Goal: Information Seeking & Learning: Learn about a topic

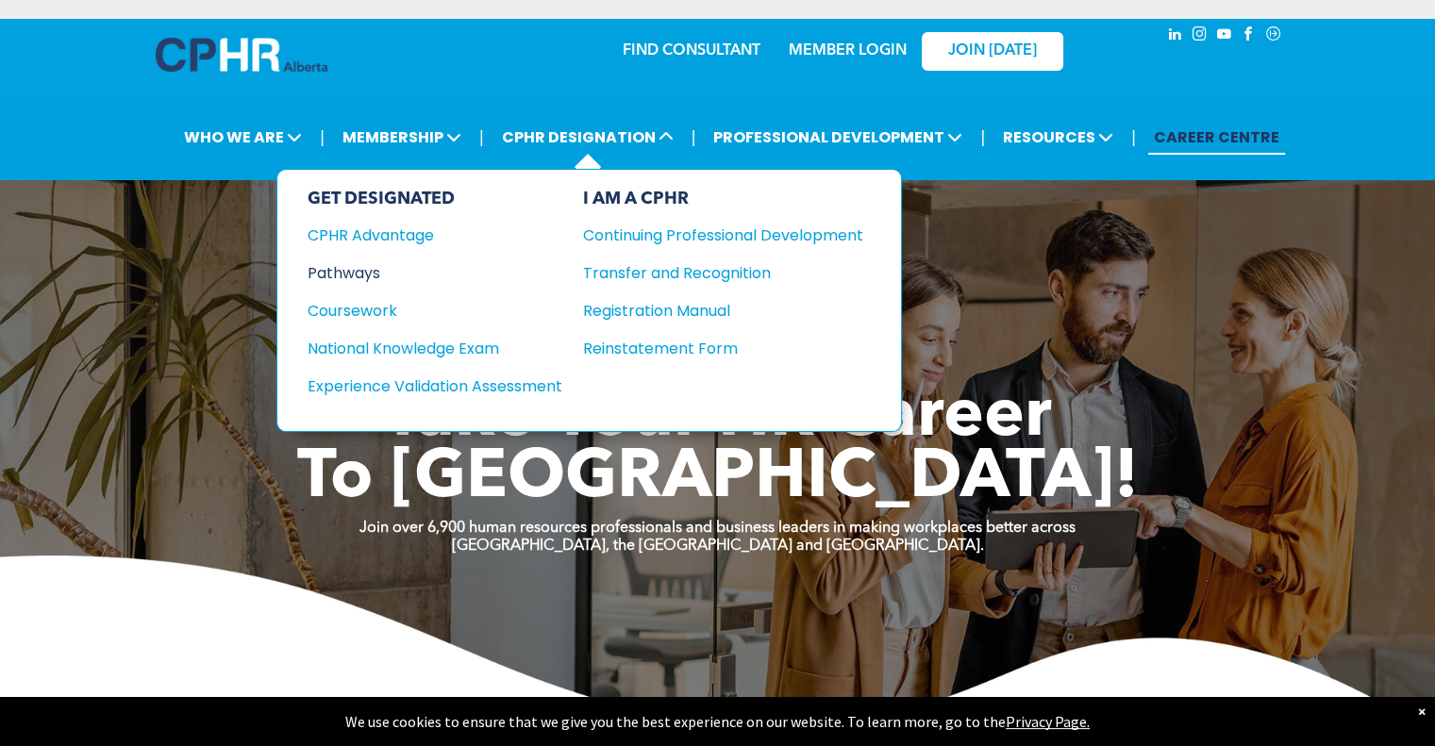
click at [362, 269] on div "Pathways" at bounding box center [422, 273] width 229 height 24
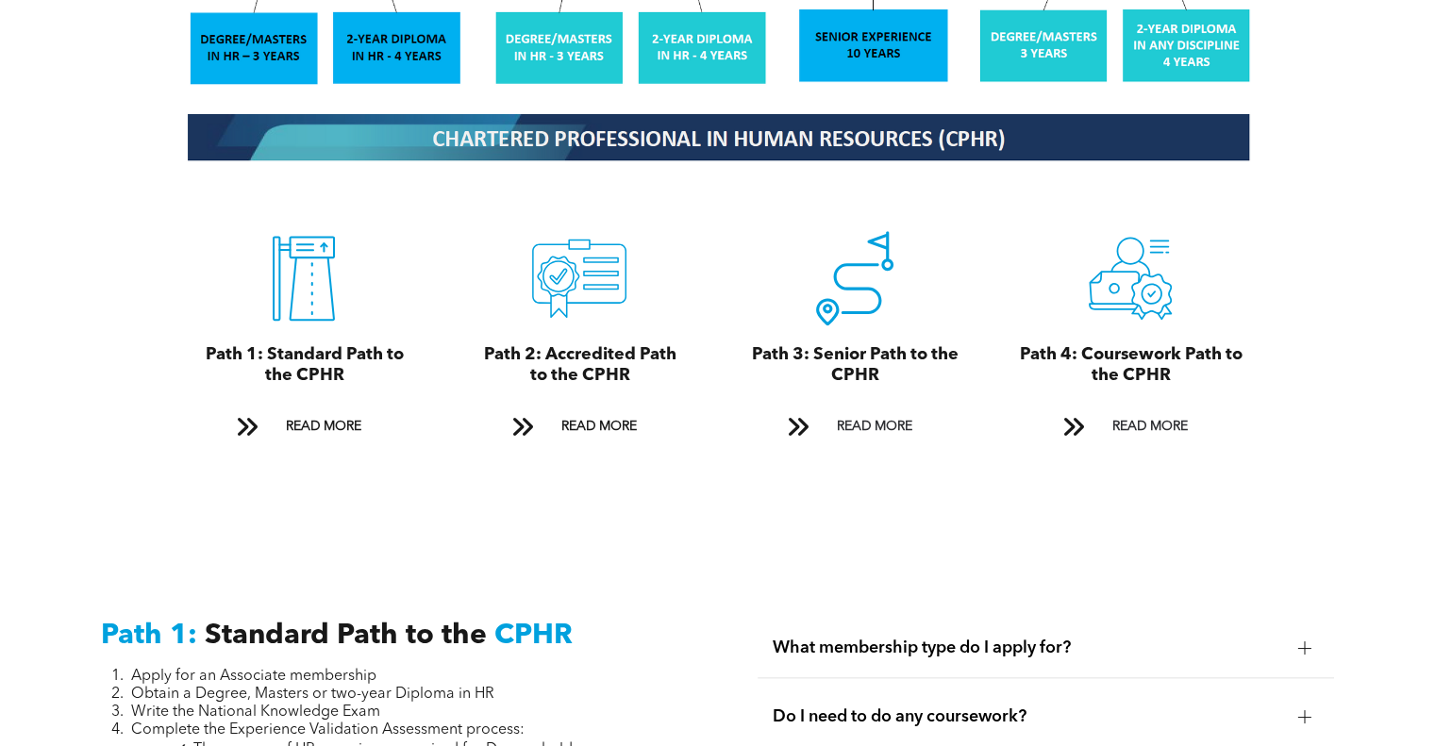
scroll to position [2076, 0]
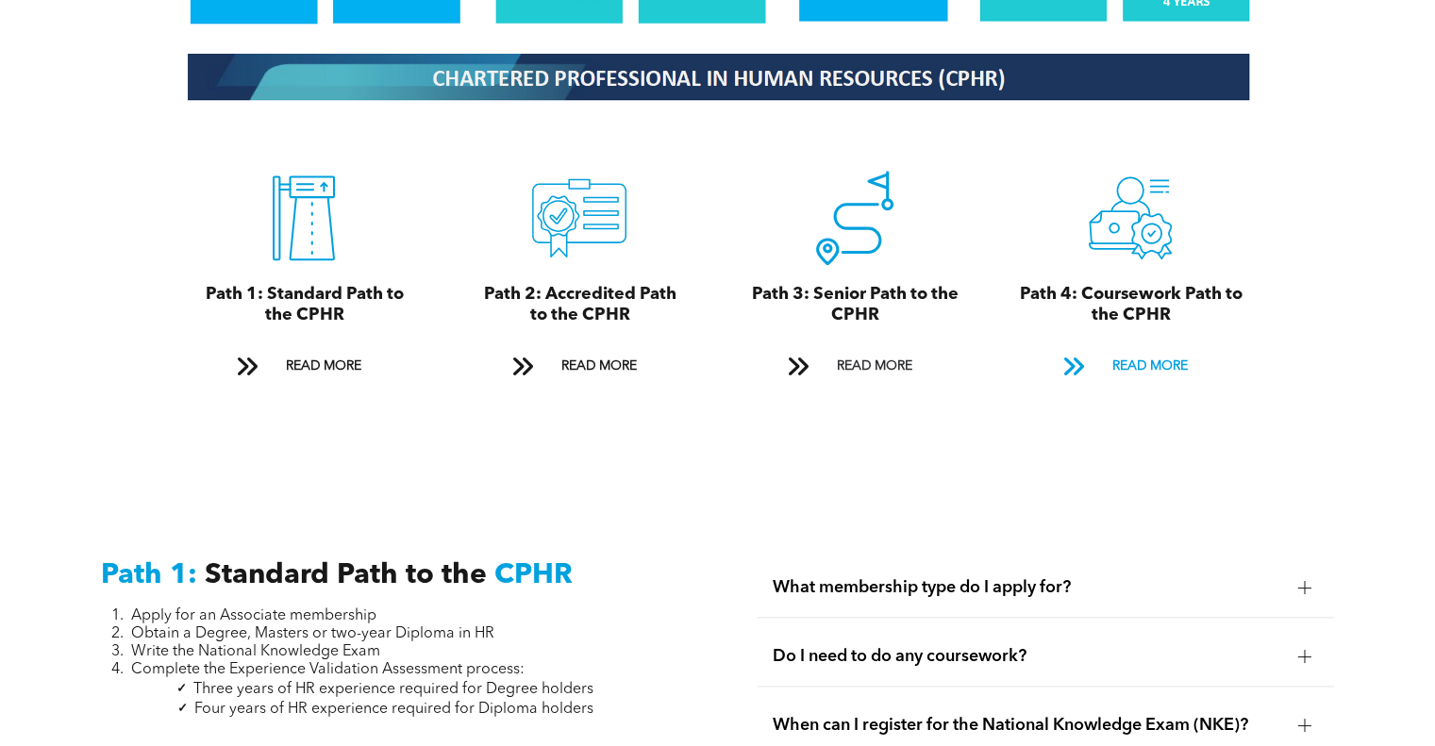
click at [1134, 349] on span "READ MORE" at bounding box center [1149, 366] width 89 height 35
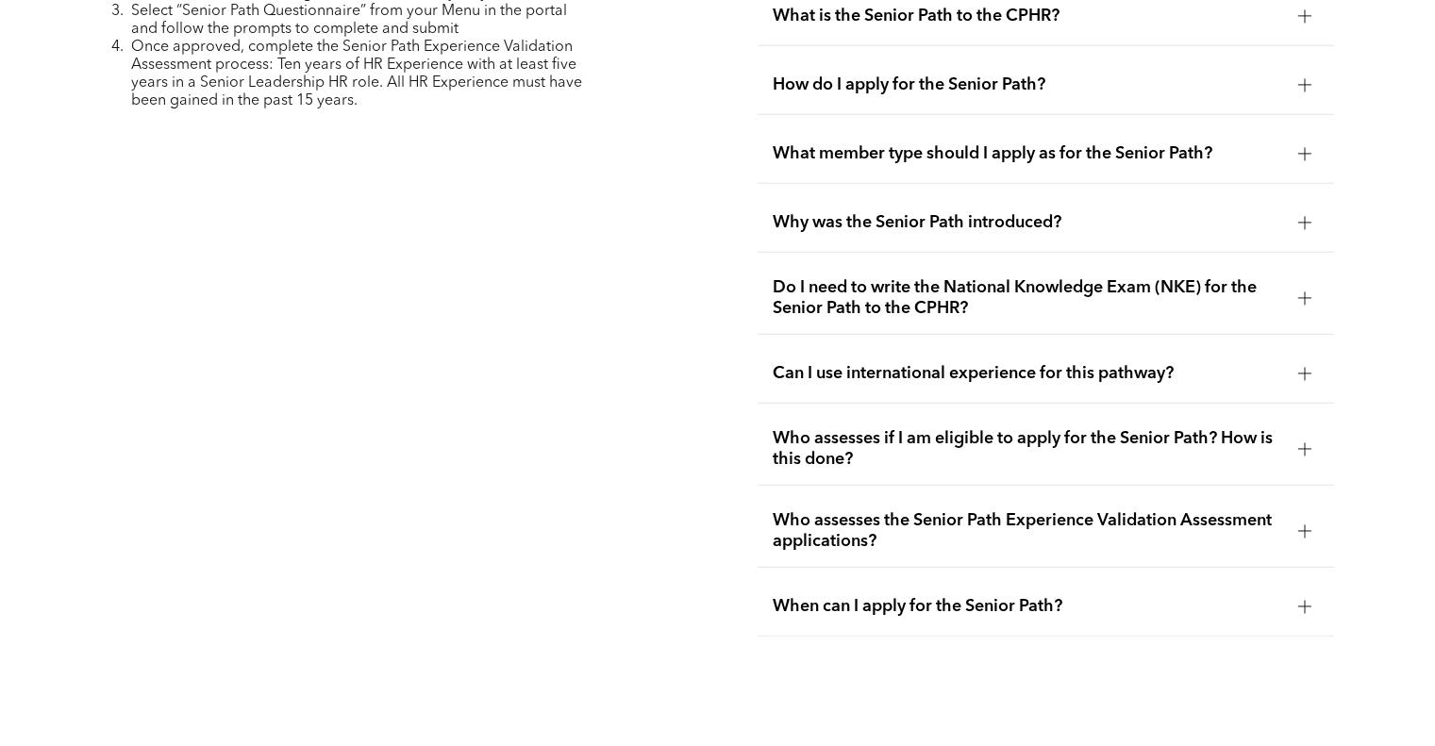
scroll to position [5563, 0]
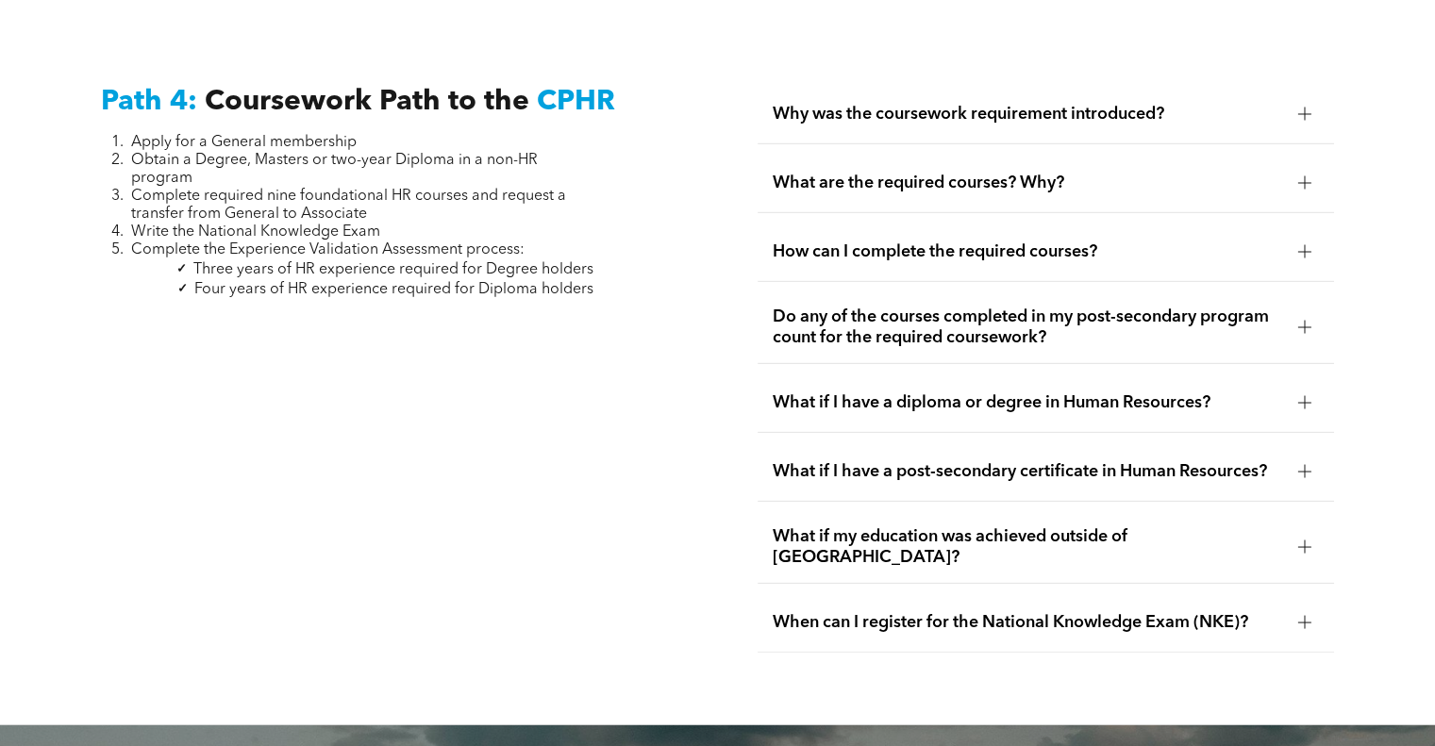
click at [1184, 186] on div "What are the required courses? Why?" at bounding box center [1046, 183] width 576 height 59
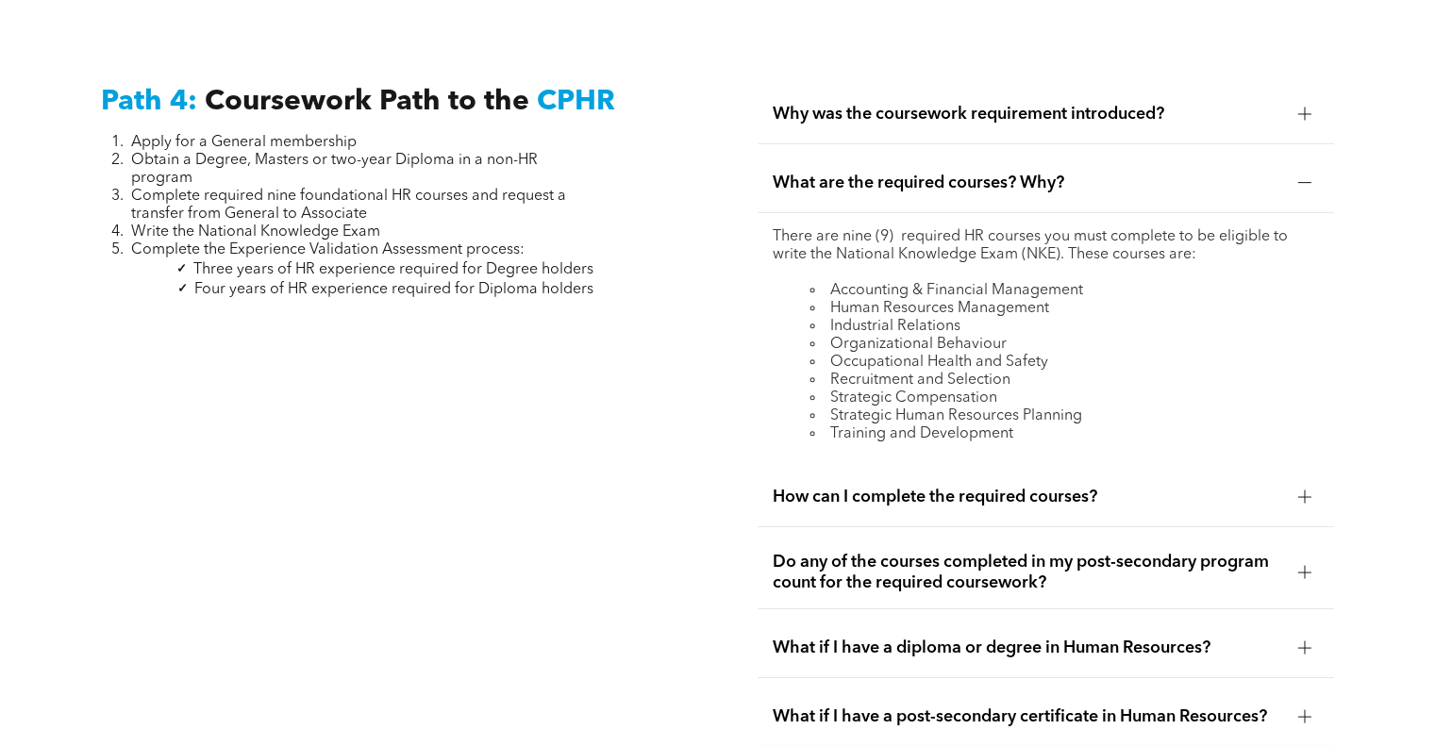
click at [1209, 497] on div "How can I complete the required courses?" at bounding box center [1046, 497] width 576 height 59
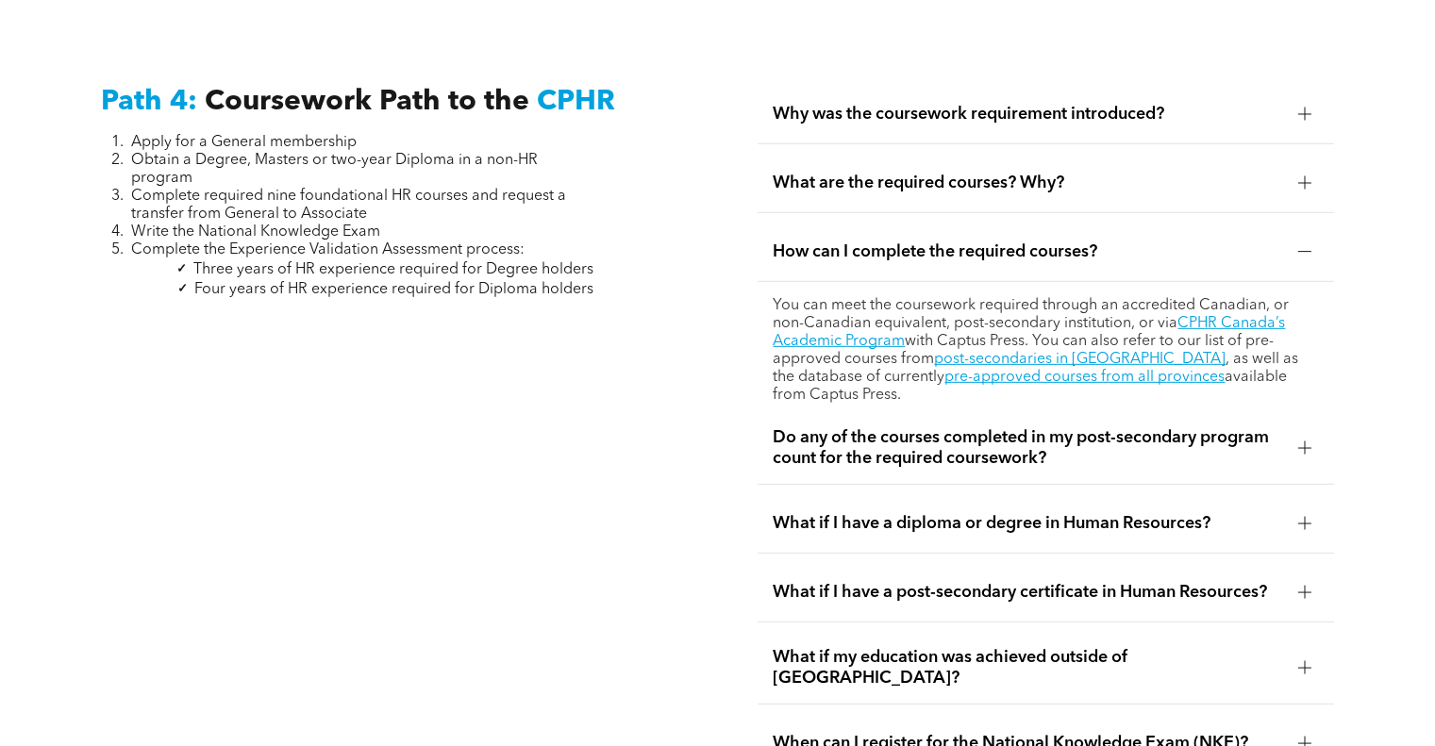
click at [1215, 455] on div "Do any of the courses completed in my post-secondary program count for the requ…" at bounding box center [1046, 448] width 576 height 73
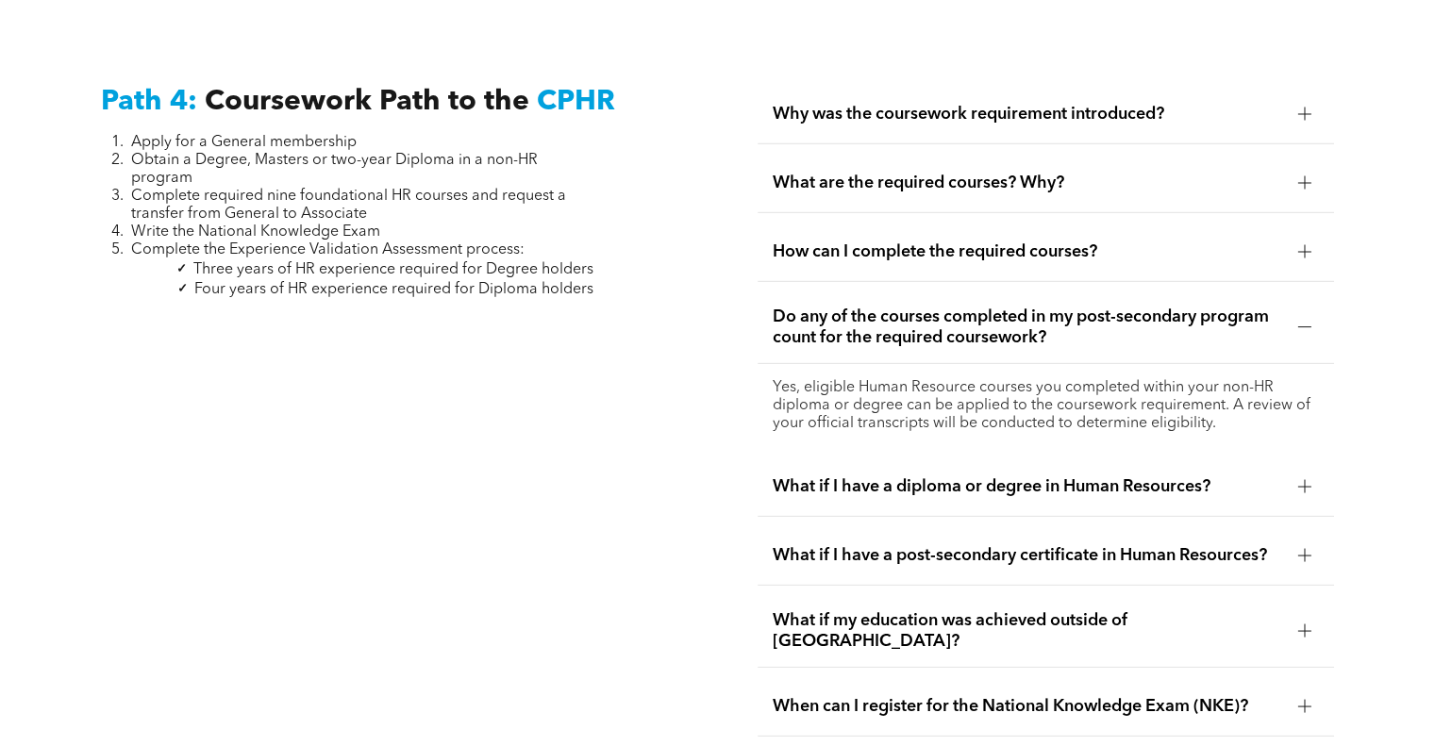
click at [1259, 255] on div "How can I complete the required courses?" at bounding box center [1046, 252] width 576 height 59
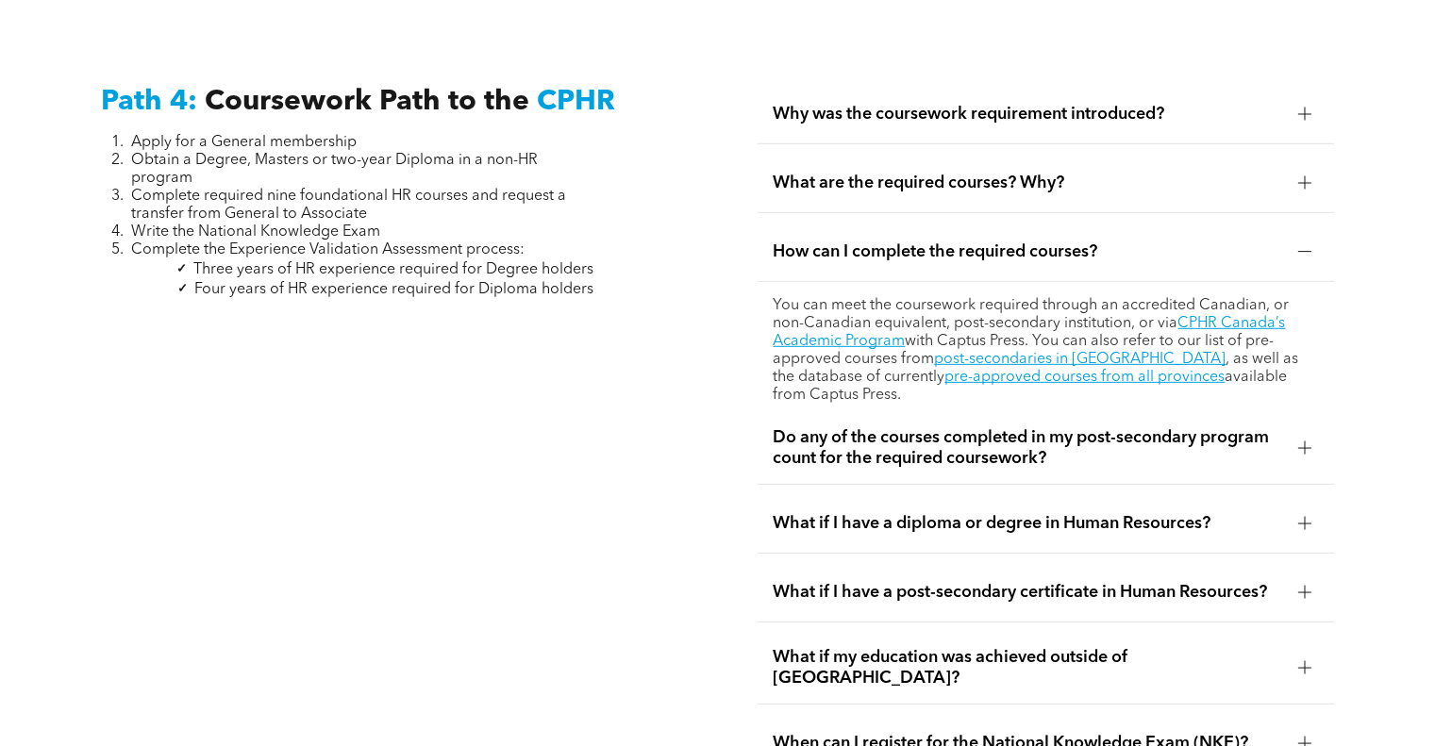
click at [1194, 522] on div "What if I have a diploma or degree in Human Resources?" at bounding box center [1046, 523] width 576 height 59
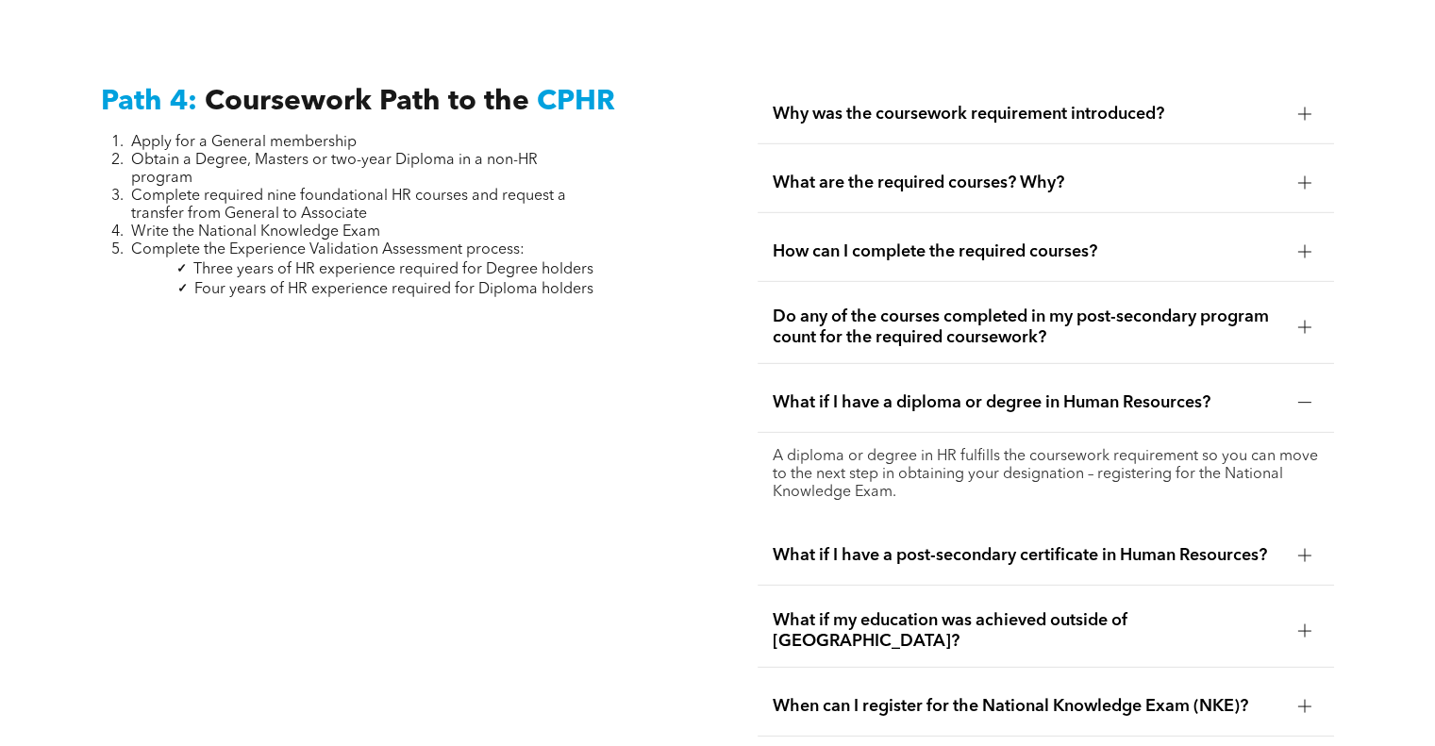
click at [1219, 394] on span "What if I have a diploma or degree in Human Resources?" at bounding box center [1027, 402] width 509 height 21
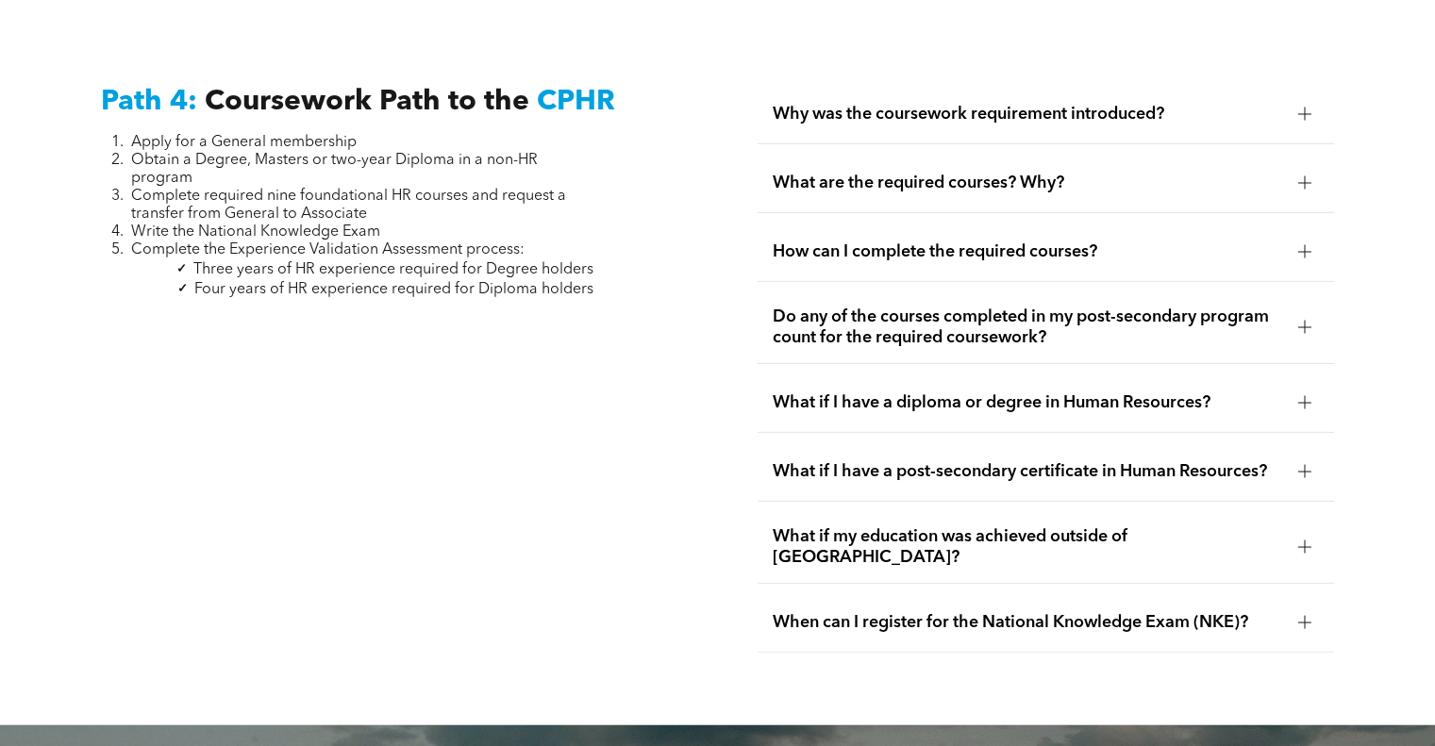
click at [1215, 444] on div "What if I have a post-secondary certificate in Human Resources?" at bounding box center [1046, 471] width 576 height 59
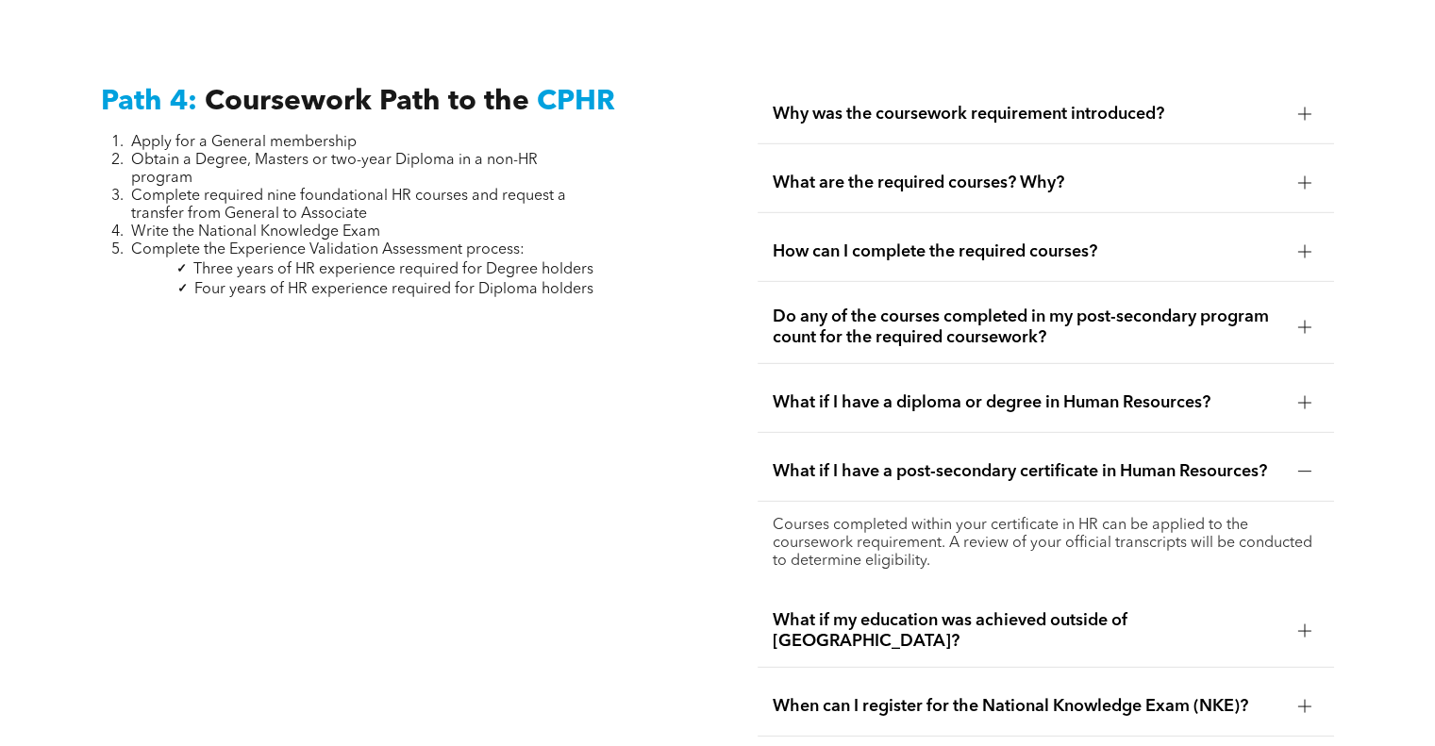
click at [1215, 444] on div "What if I have a post-secondary certificate in Human Resources?" at bounding box center [1046, 471] width 576 height 59
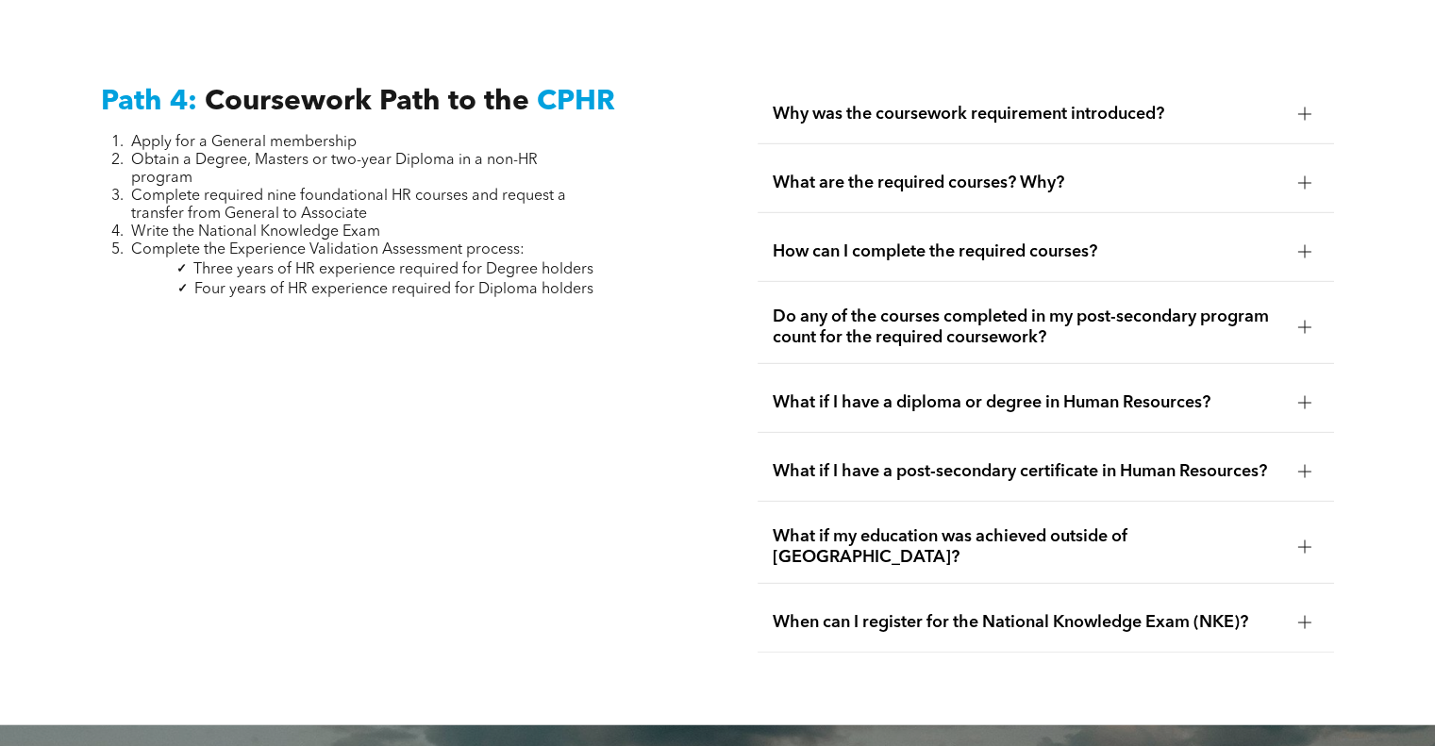
click at [991, 461] on span "What if I have a post-secondary certificate in Human Resources?" at bounding box center [1027, 471] width 509 height 21
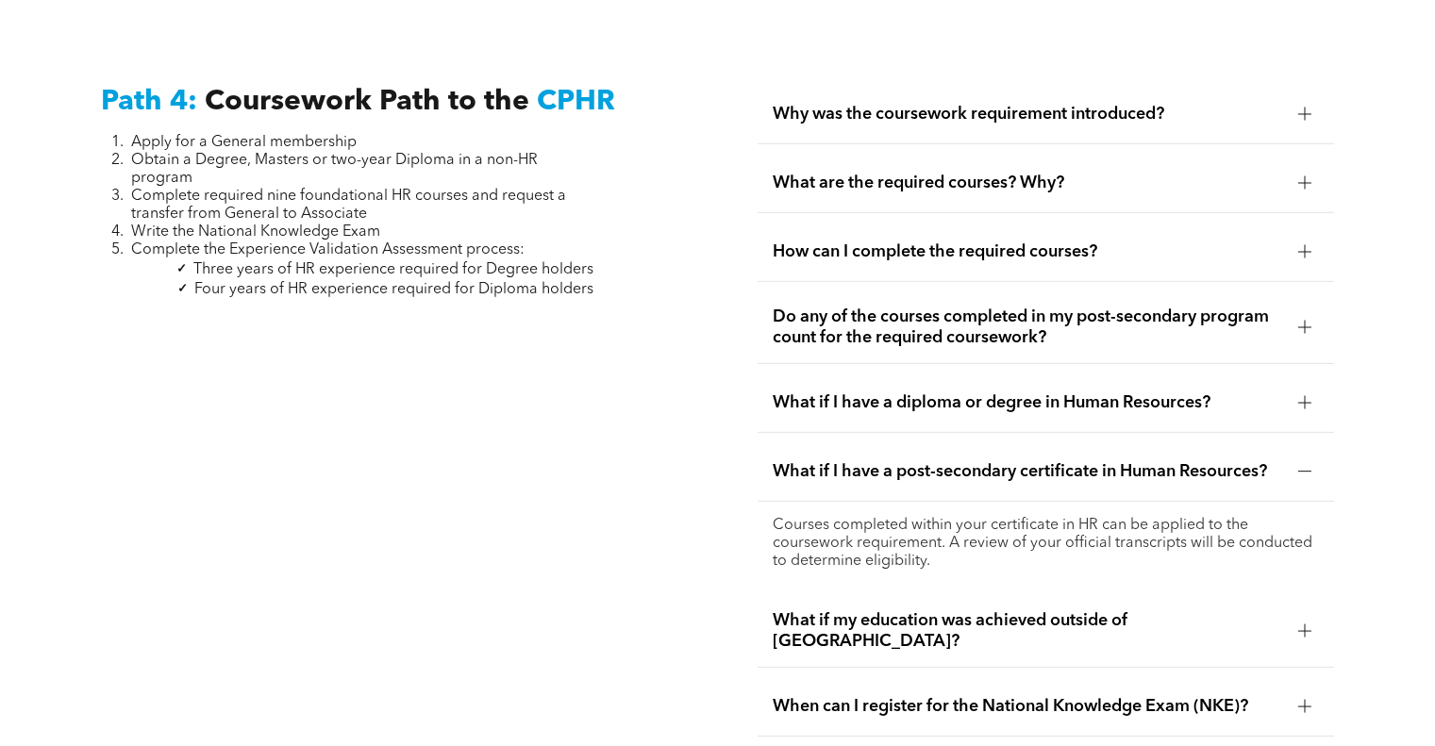
click at [946, 461] on span "What if I have a post-secondary certificate in Human Resources?" at bounding box center [1027, 471] width 509 height 21
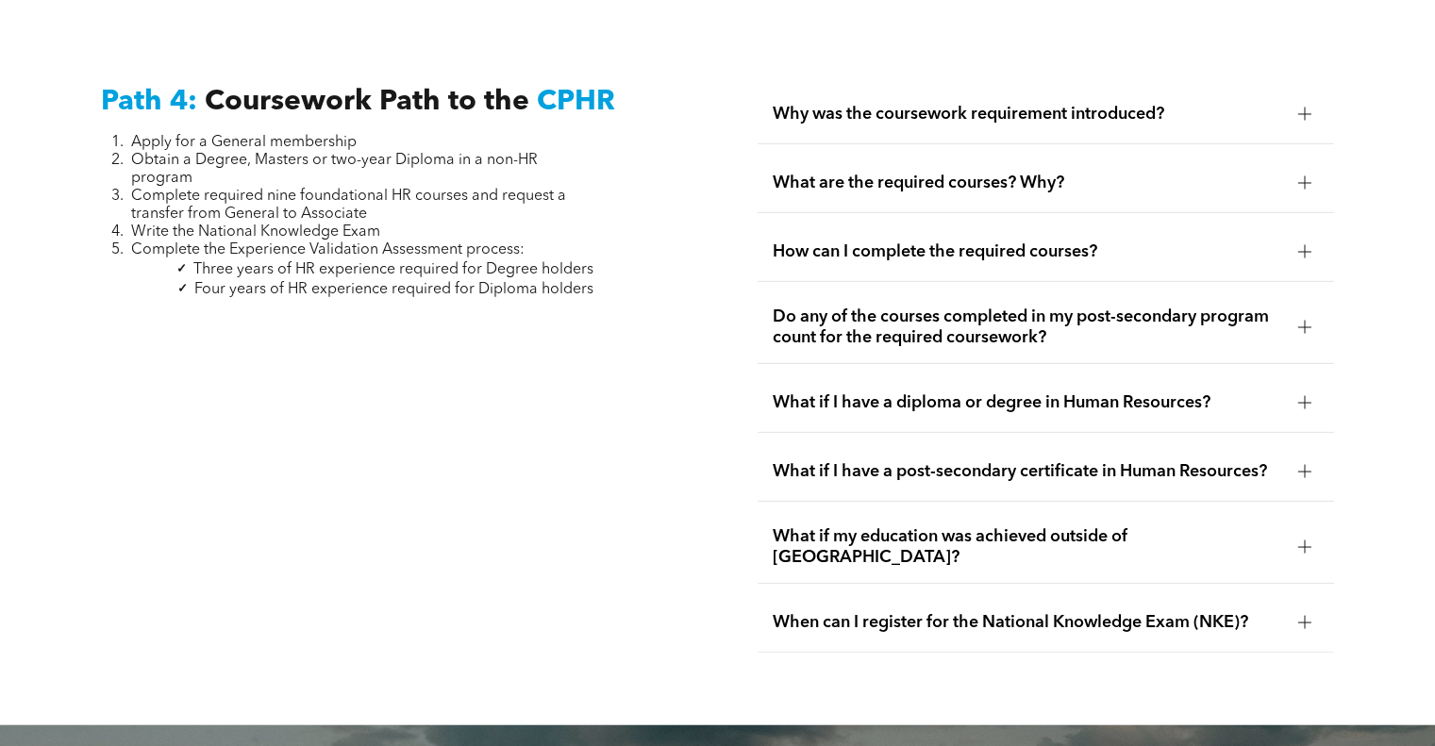
click at [998, 244] on span "How can I complete the required courses?" at bounding box center [1027, 252] width 509 height 21
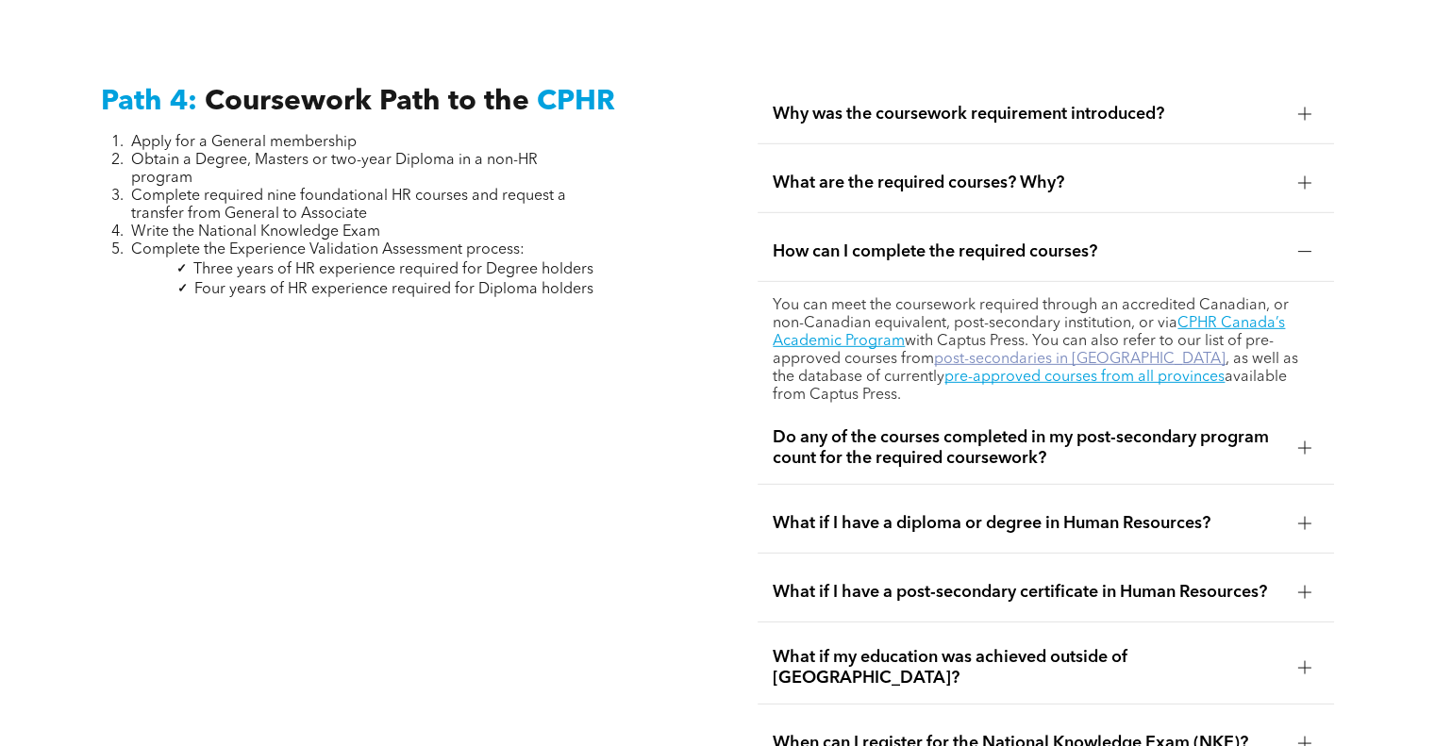
click at [1043, 352] on link "post-secondaries in Alberta" at bounding box center [1080, 359] width 292 height 15
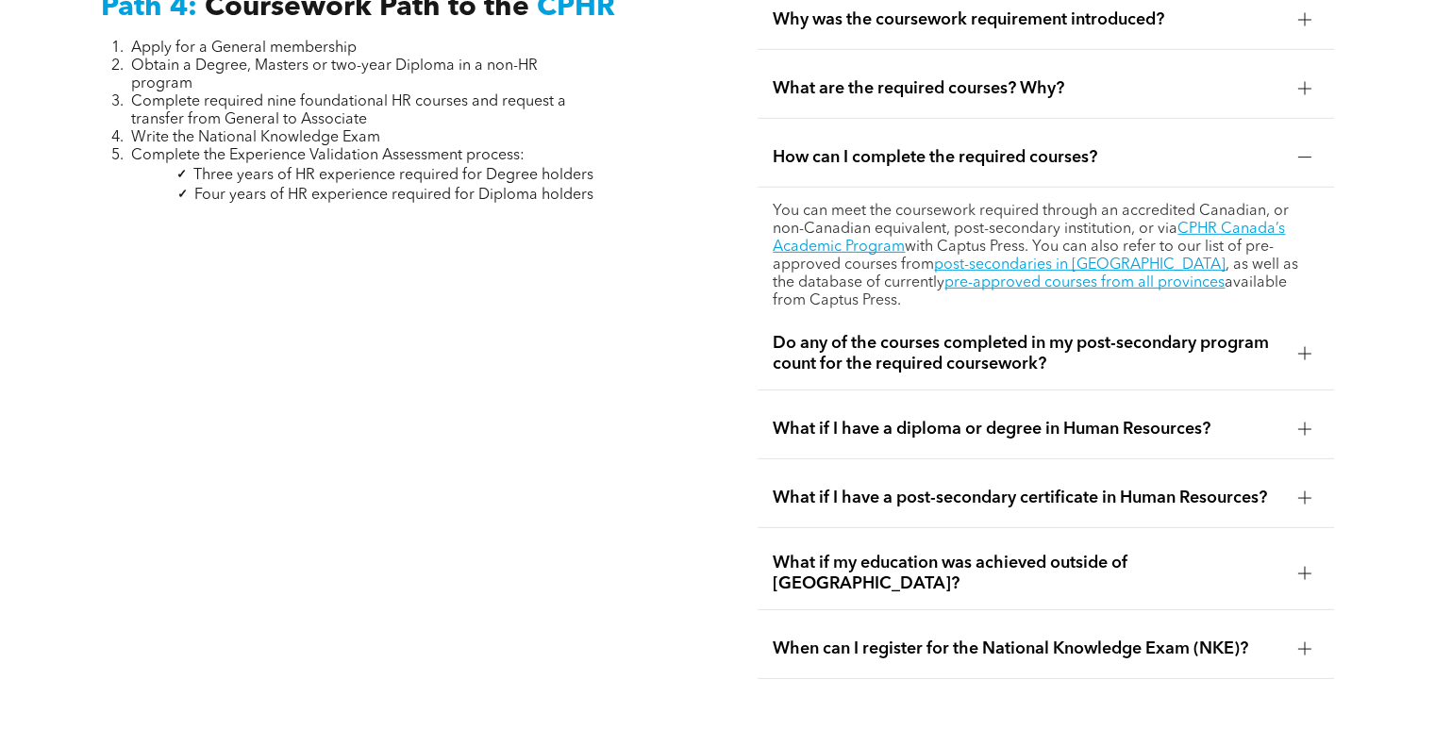
scroll to position [5751, 0]
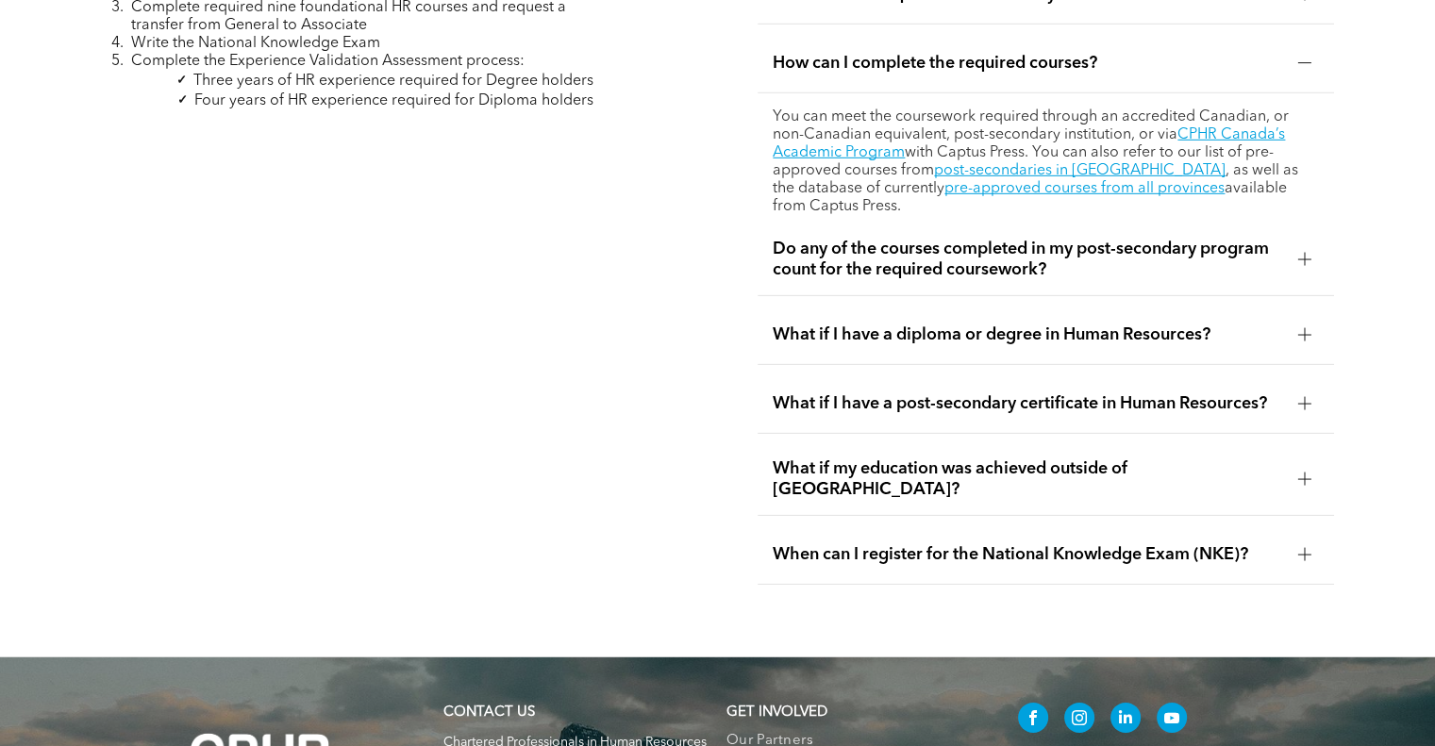
click at [996, 544] on span "When can I register for the National Knowledge Exam (NKE)?" at bounding box center [1027, 554] width 509 height 21
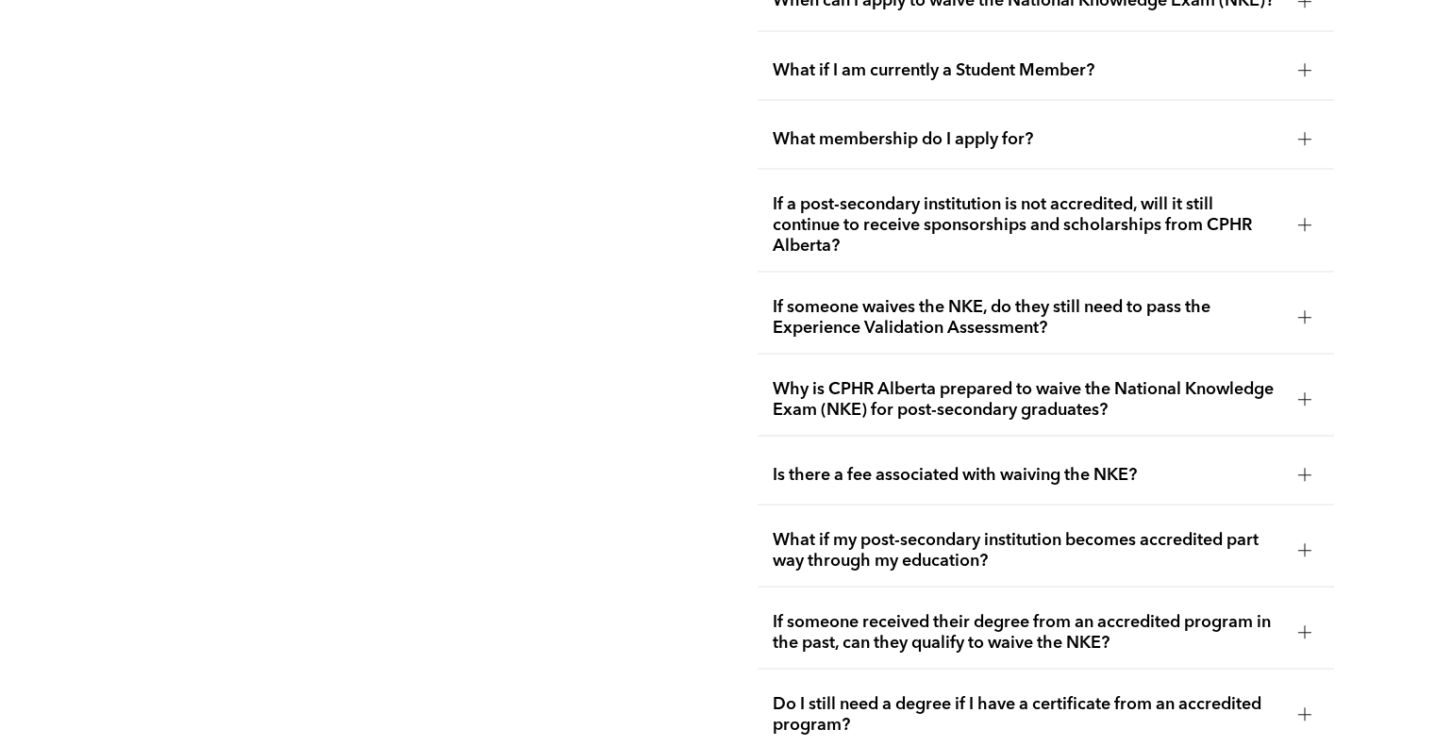
scroll to position [3487, 0]
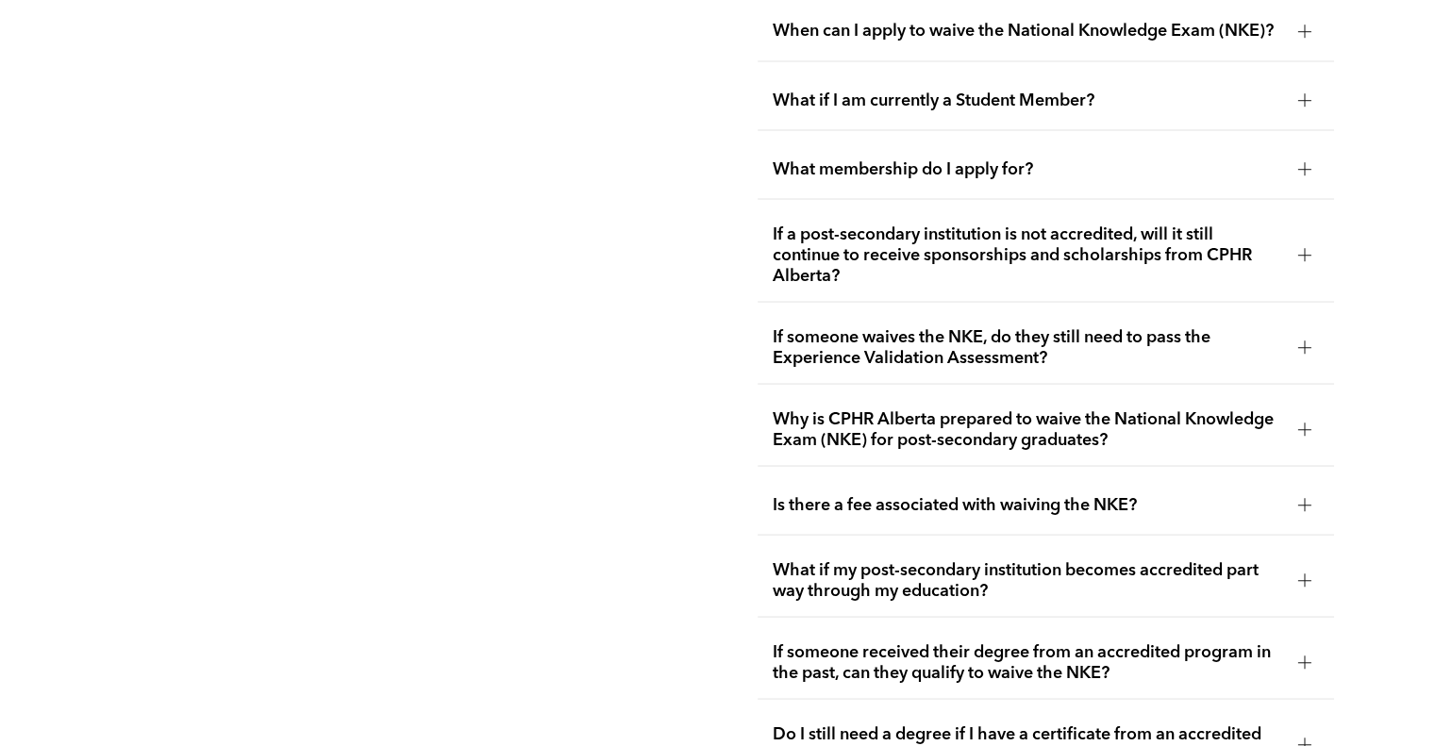
click at [951, 428] on span "Why is CPHR Alberta prepared to waive the National Knowledge Exam (NKE) for pos…" at bounding box center [1027, 430] width 509 height 42
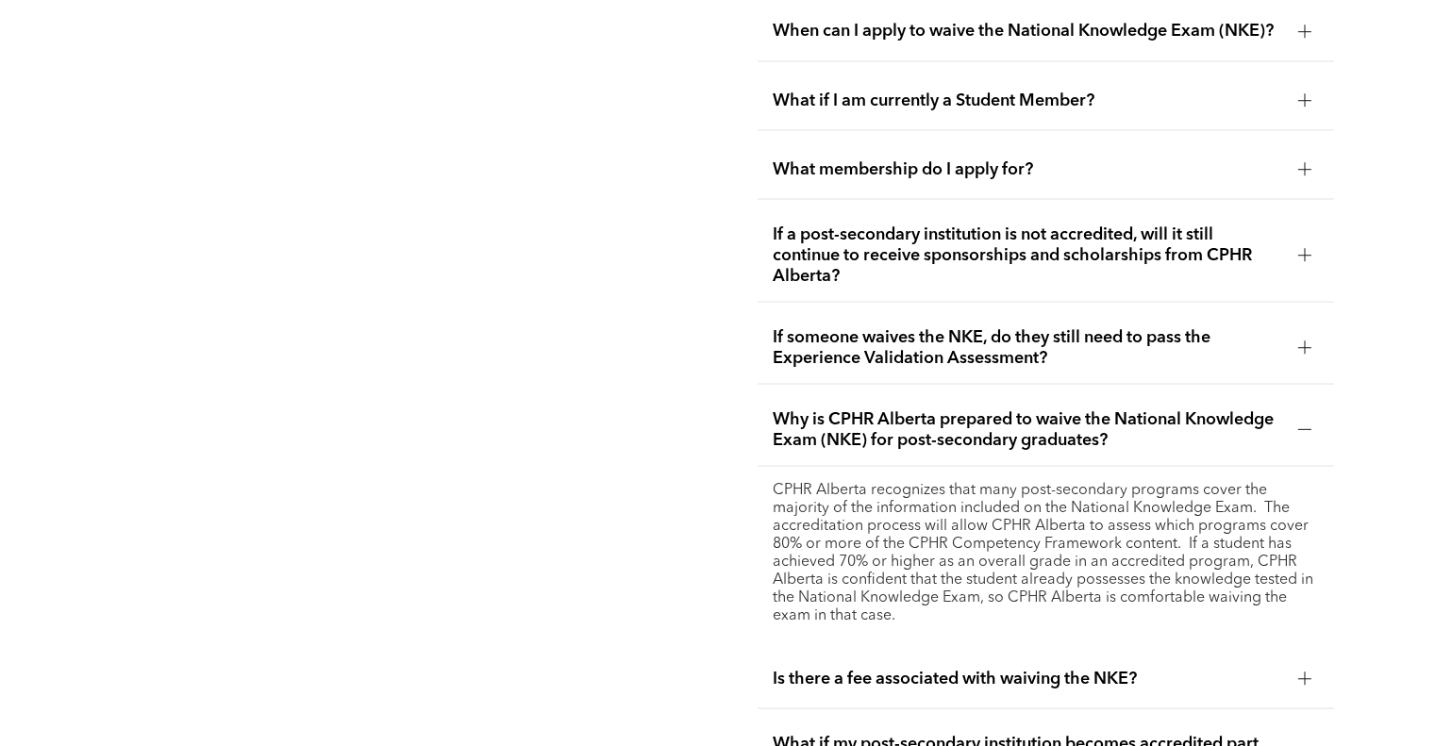
click at [993, 430] on span "Why is CPHR Alberta prepared to waive the National Knowledge Exam (NKE) for pos…" at bounding box center [1027, 430] width 509 height 42
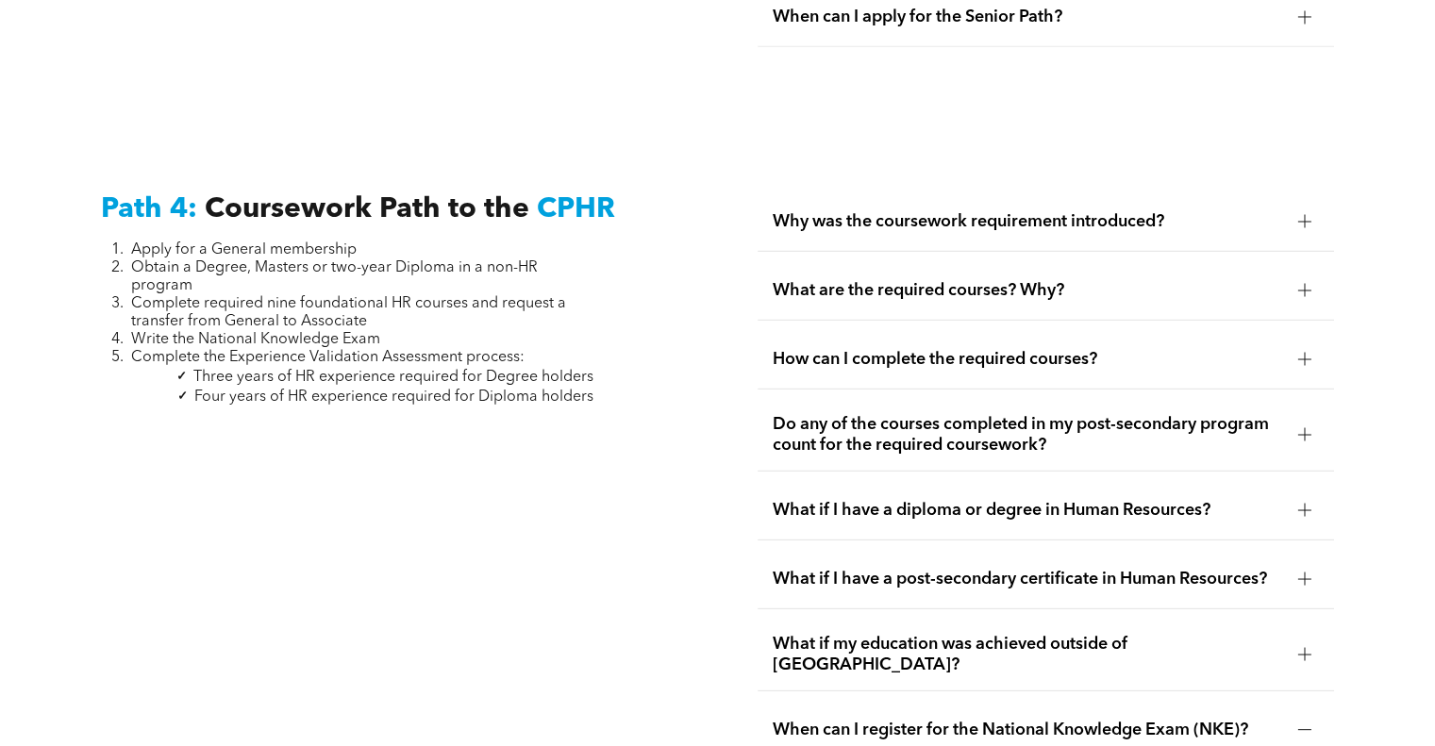
scroll to position [5472, 0]
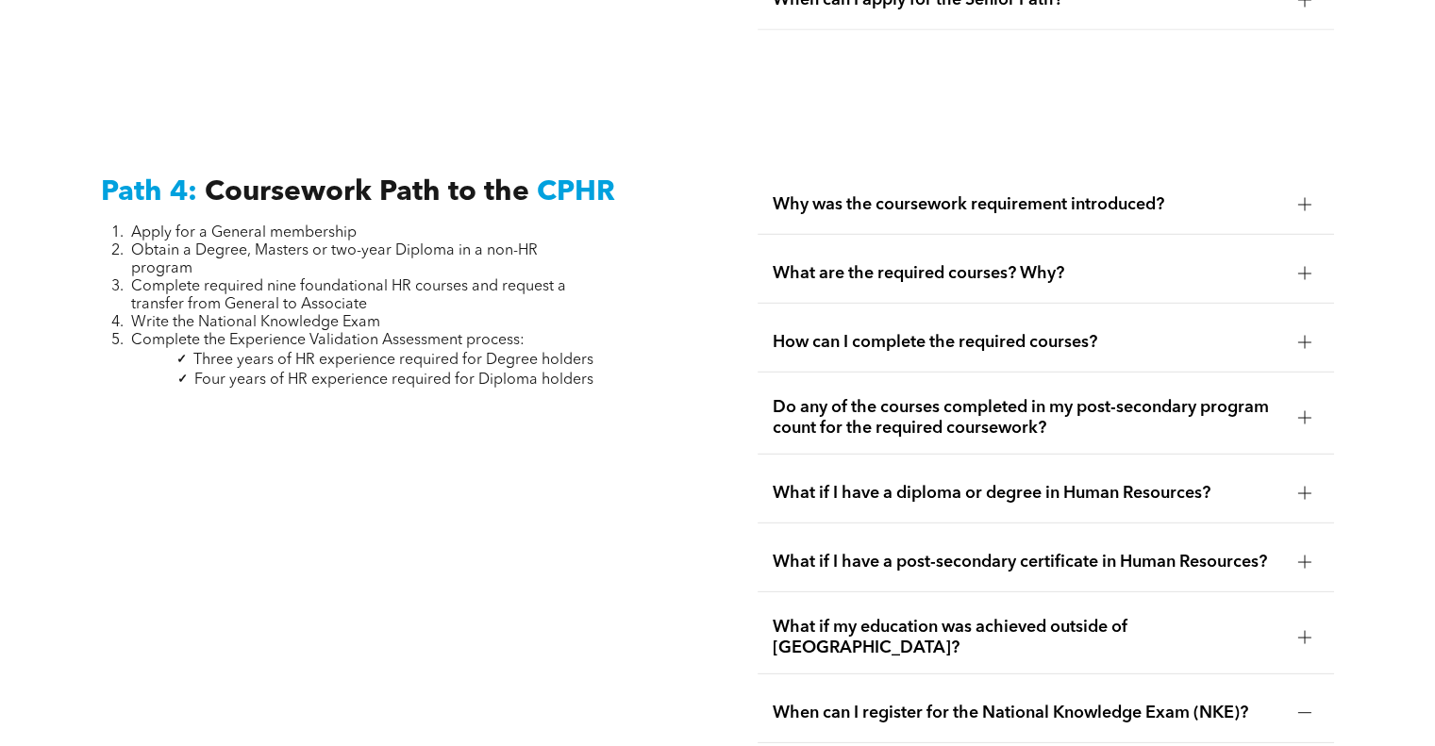
click at [1043, 263] on span "What are the required courses? Why?" at bounding box center [1027, 273] width 509 height 21
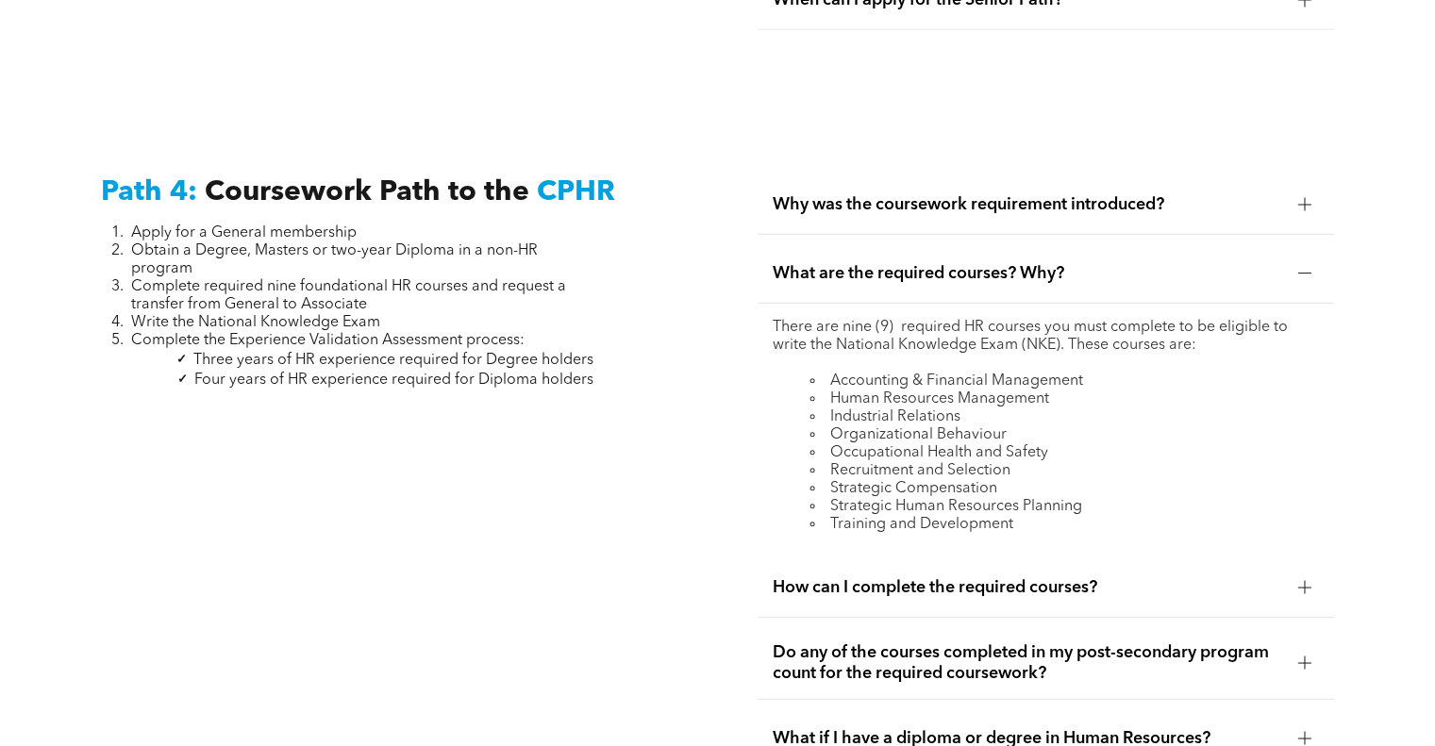
click at [1091, 565] on div "How can I complete the required courses?" at bounding box center [1046, 588] width 576 height 59
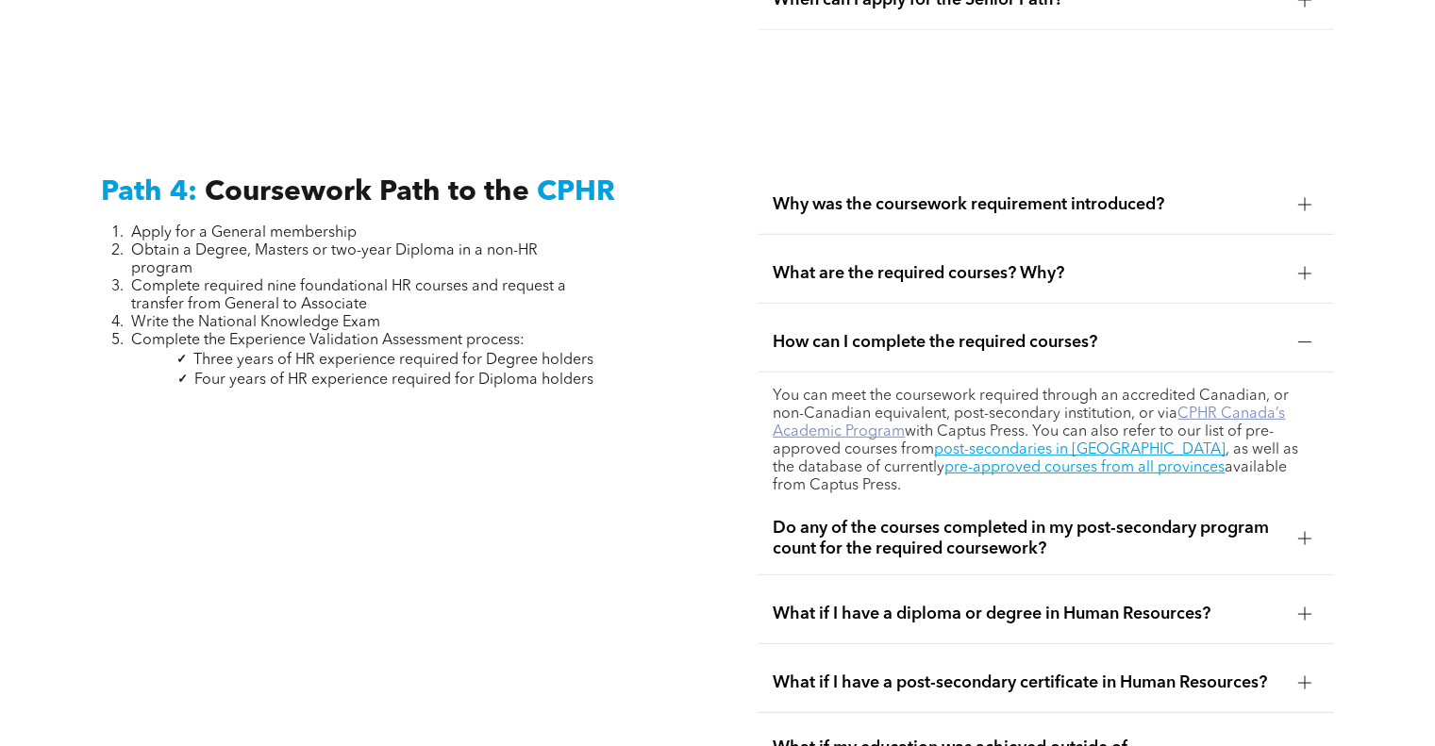
click at [1222, 407] on link "CPHR Canada’s Academic Program" at bounding box center [1029, 423] width 512 height 33
